Goal: Task Accomplishment & Management: Complete application form

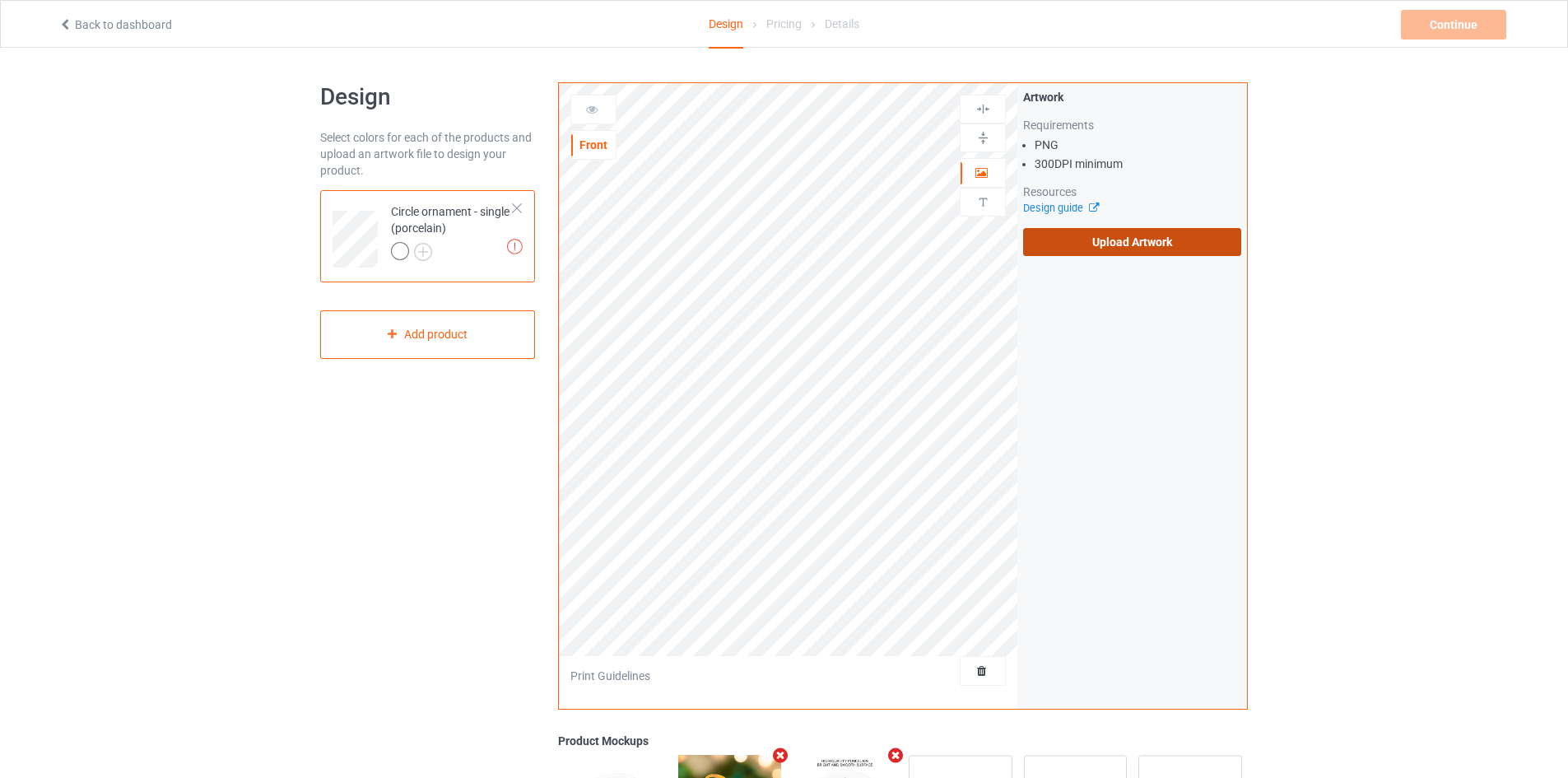
click at [1151, 242] on label "Upload Artwork" at bounding box center [1132, 242] width 218 height 28
click at [0, 0] on input "Upload Artwork" at bounding box center [0, 0] width 0 height 0
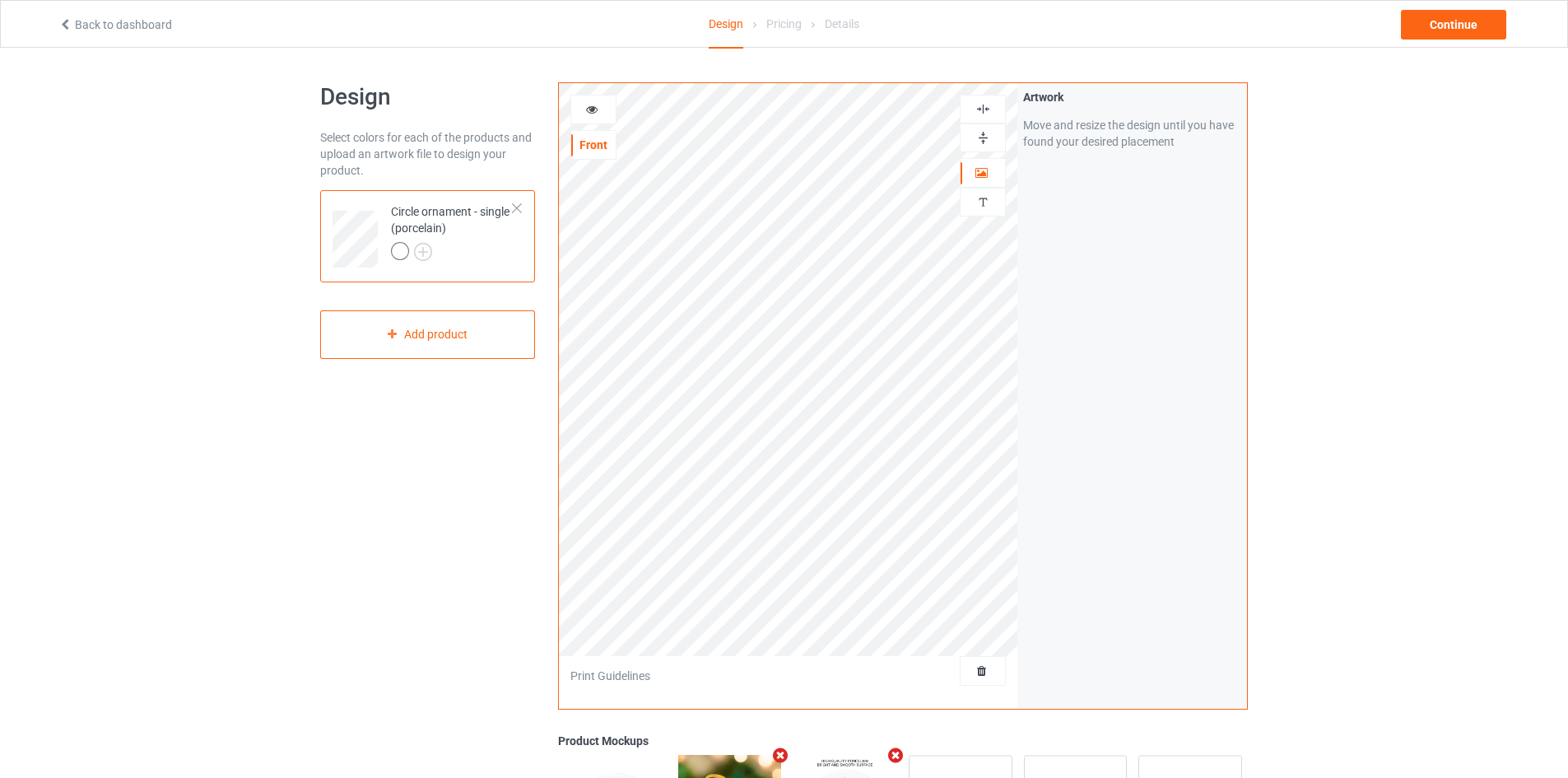
click at [981, 139] on img at bounding box center [984, 138] width 16 height 16
click at [982, 110] on img at bounding box center [984, 109] width 16 height 16
drag, startPoint x: 979, startPoint y: 141, endPoint x: 983, endPoint y: 120, distance: 21.4
click at [979, 140] on img at bounding box center [984, 138] width 16 height 16
click at [981, 129] on div at bounding box center [983, 138] width 47 height 29
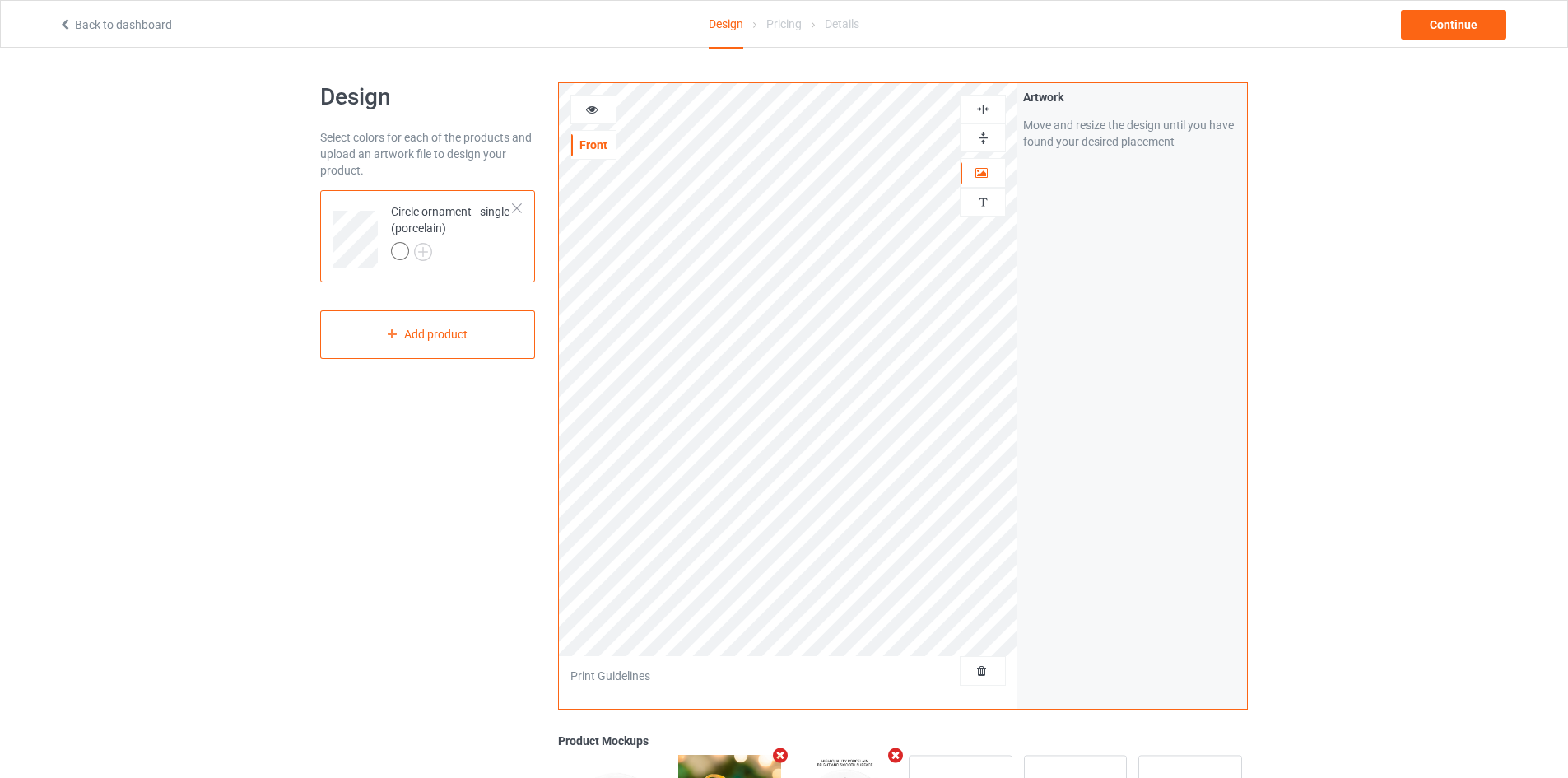
click at [984, 111] on img at bounding box center [984, 109] width 16 height 16
click at [986, 107] on img at bounding box center [984, 109] width 16 height 16
click at [983, 136] on img at bounding box center [984, 138] width 16 height 16
click at [981, 103] on img at bounding box center [984, 109] width 16 height 16
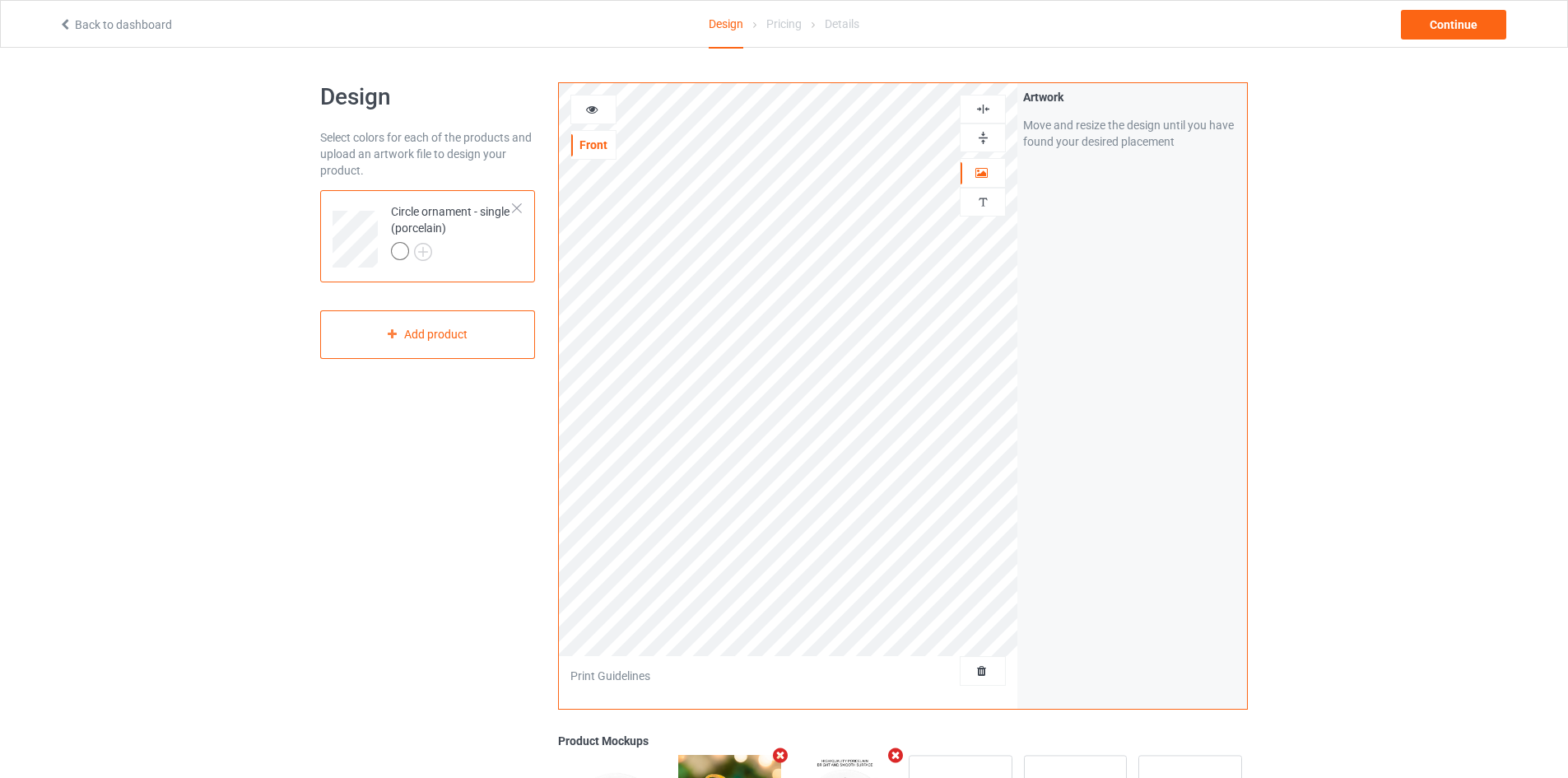
click at [982, 134] on img at bounding box center [984, 138] width 16 height 16
click at [983, 111] on img at bounding box center [984, 109] width 16 height 16
click at [985, 129] on div at bounding box center [983, 138] width 47 height 29
click at [986, 113] on img at bounding box center [984, 109] width 16 height 16
click at [979, 143] on img at bounding box center [984, 138] width 16 height 16
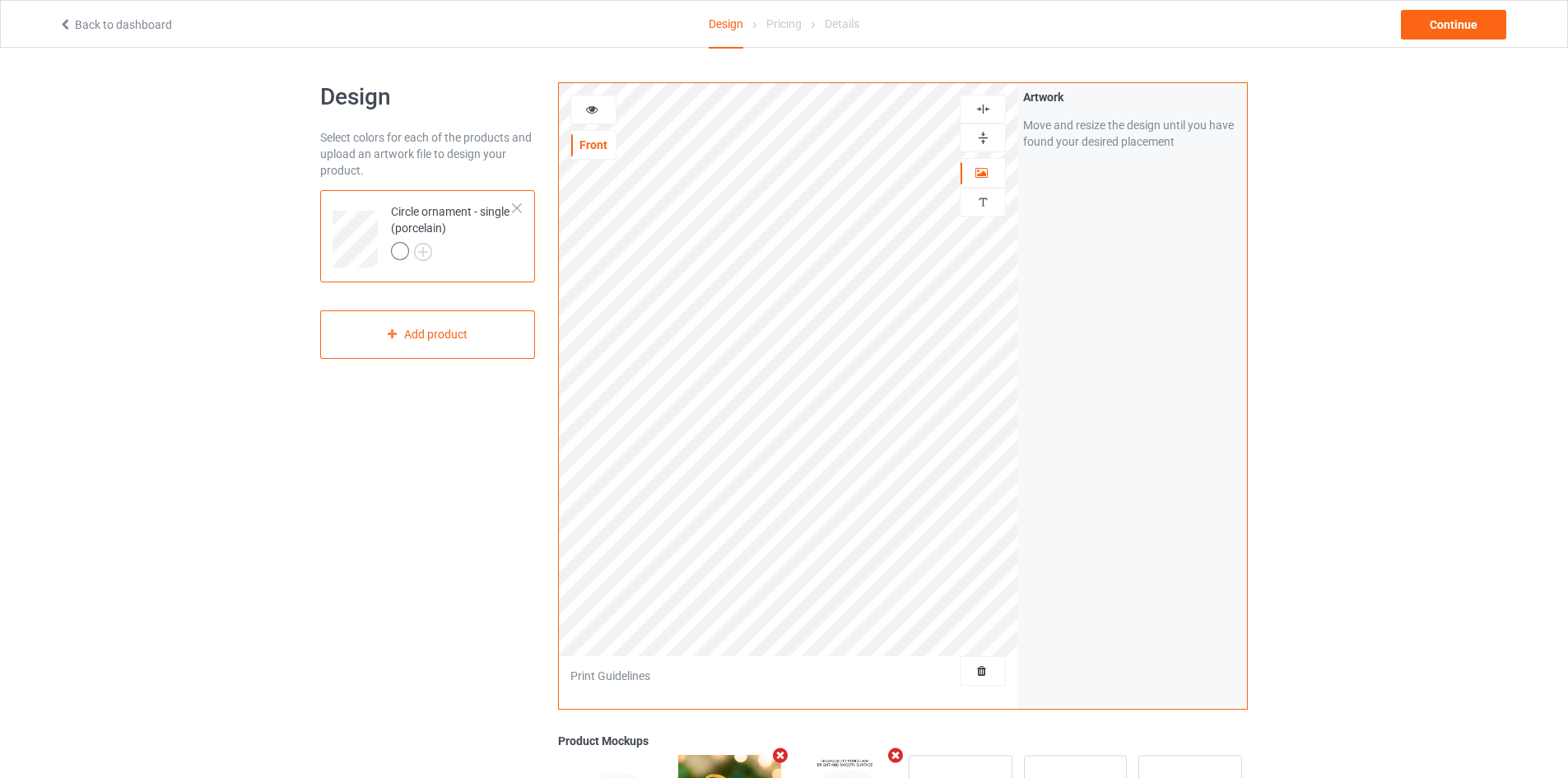
click at [981, 112] on img at bounding box center [984, 109] width 16 height 16
click at [1460, 33] on div "Continue" at bounding box center [1454, 25] width 105 height 30
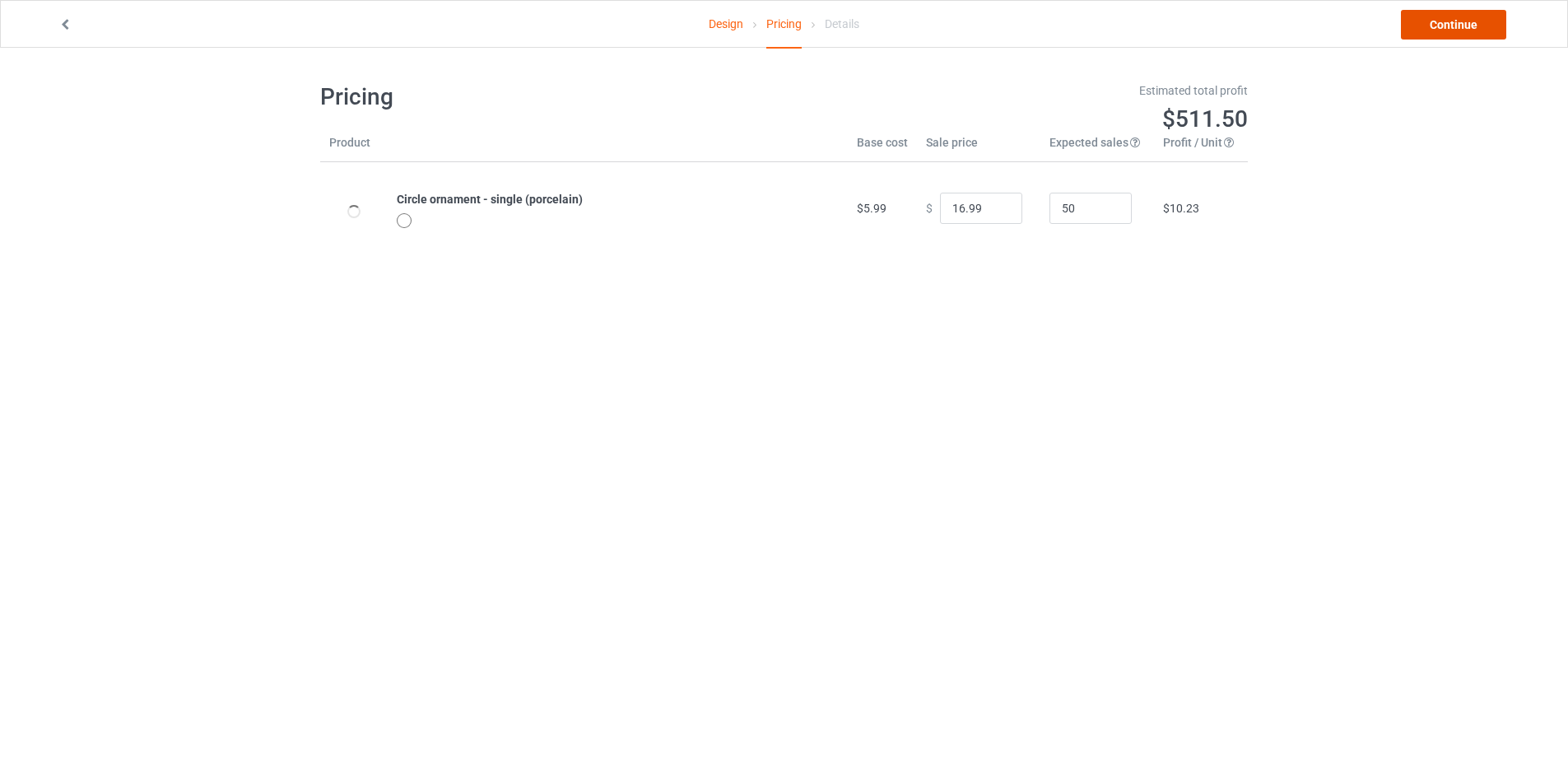
click at [1456, 32] on link "Continue" at bounding box center [1454, 25] width 105 height 30
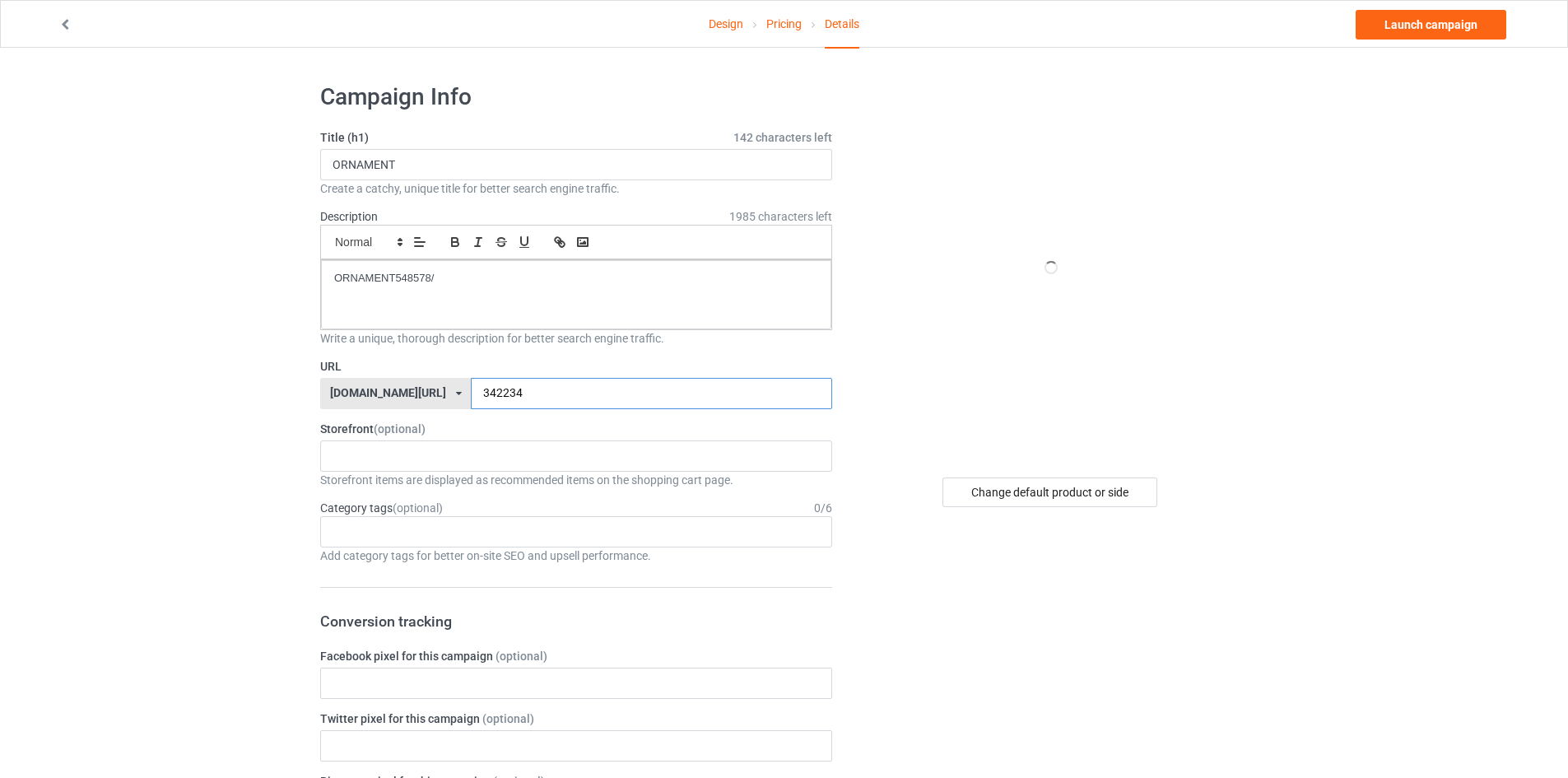
click at [500, 388] on input "342234" at bounding box center [651, 393] width 361 height 32
type input "34223434"
click at [1435, 32] on link "Launch campaign" at bounding box center [1431, 25] width 151 height 30
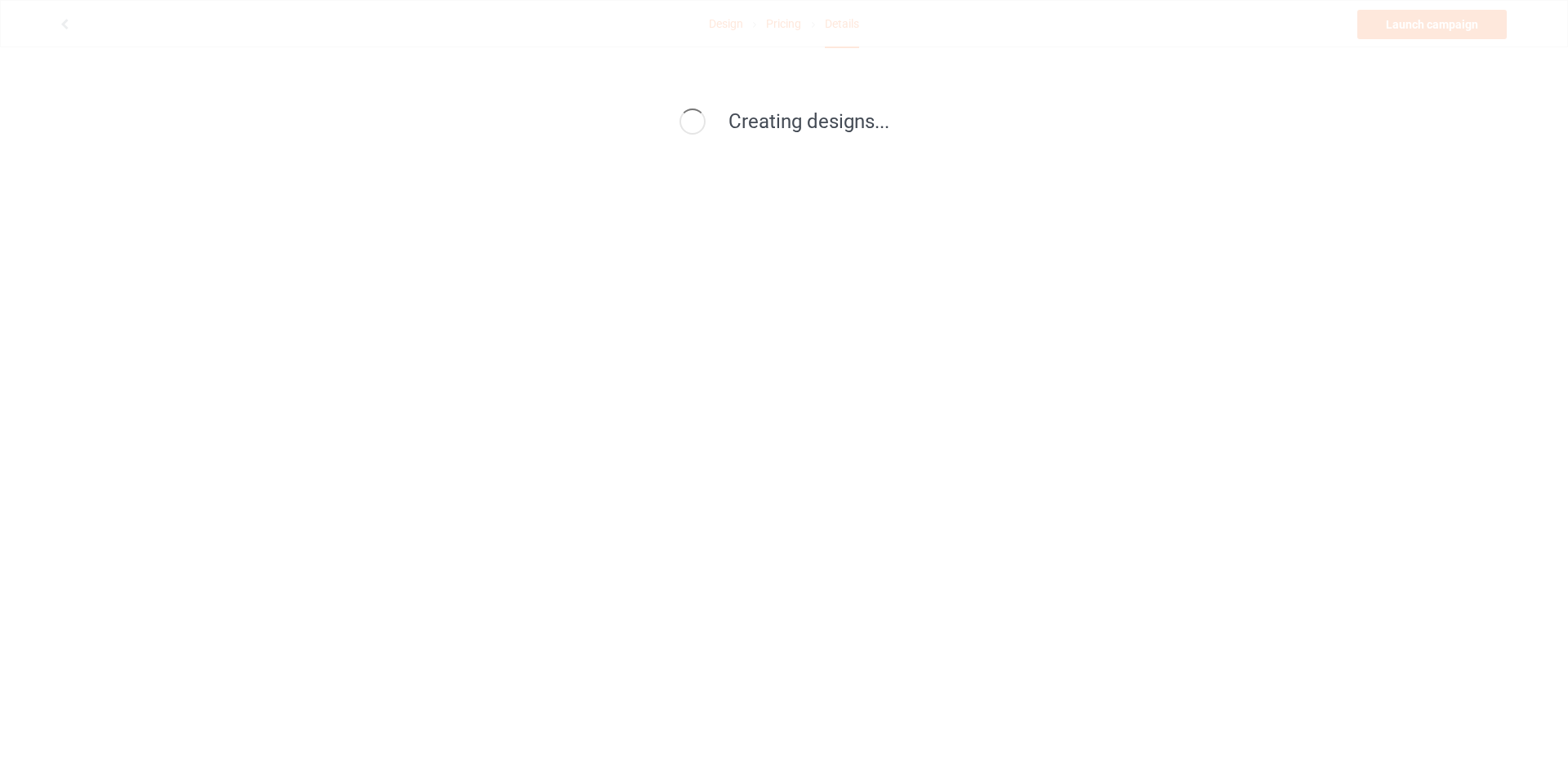
click at [1424, 31] on div "Creating designs..." at bounding box center [784, 385] width 1568 height 771
